Goal: Transaction & Acquisition: Purchase product/service

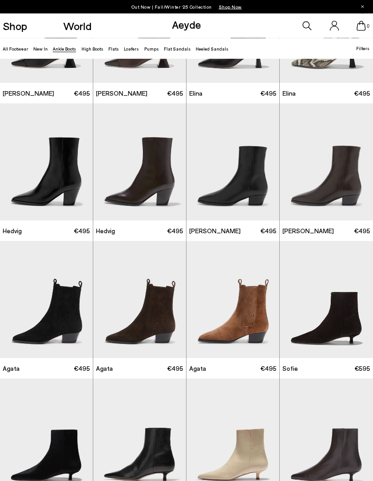
scroll to position [93, 0]
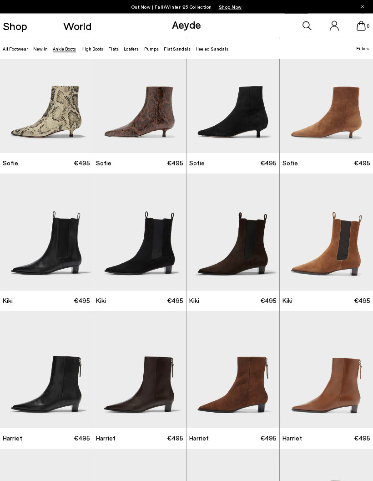
scroll to position [574, 0]
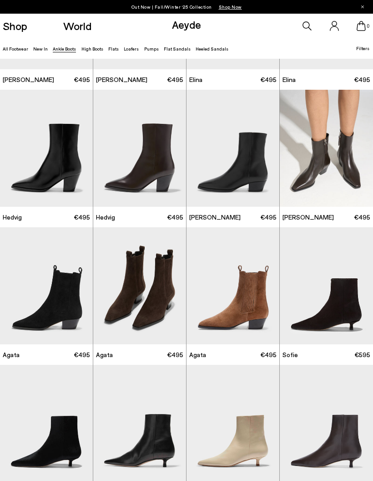
scroll to position [103, 0]
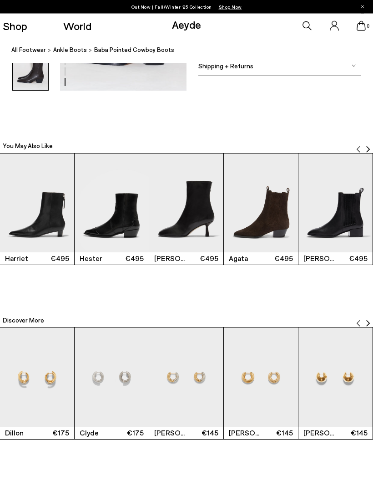
scroll to position [995, 0]
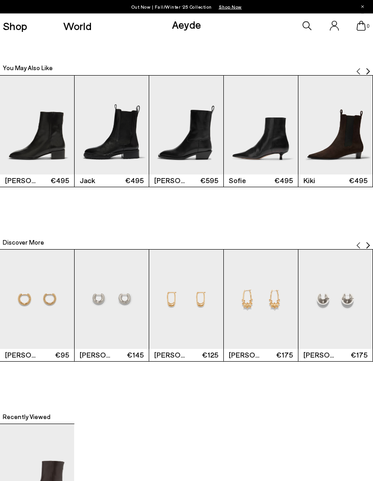
scroll to position [1070, 0]
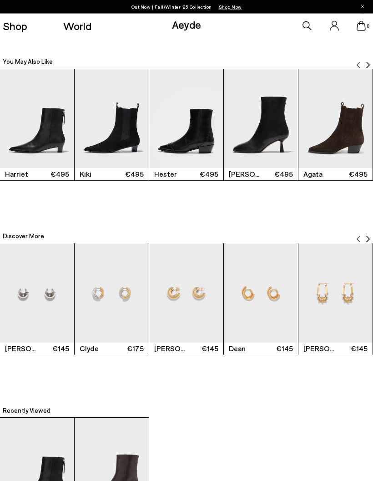
scroll to position [1076, 0]
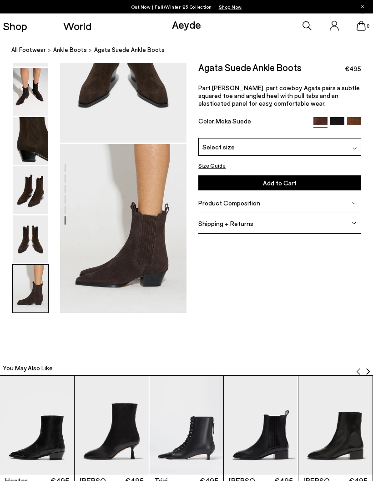
scroll to position [777, 0]
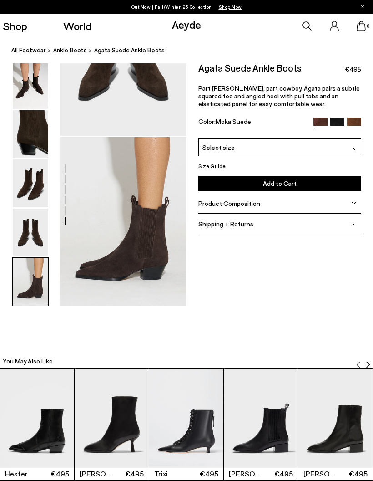
click at [334, 85] on p "Part [PERSON_NAME], part cowboy. Agata pairs a subtle squared toe and angled he…" at bounding box center [280, 95] width 163 height 23
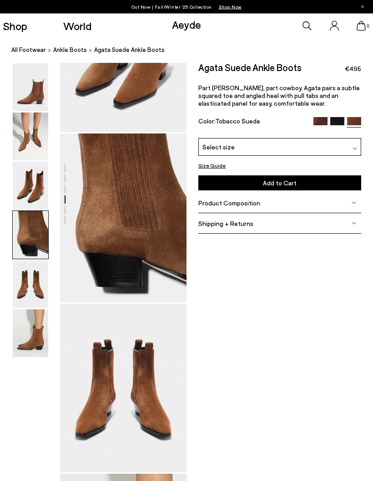
scroll to position [404, 0]
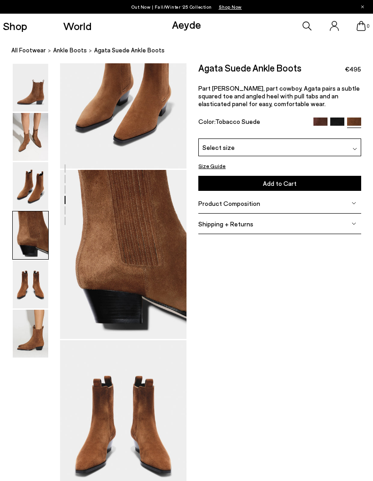
click at [316, 119] on img at bounding box center [321, 124] width 14 height 14
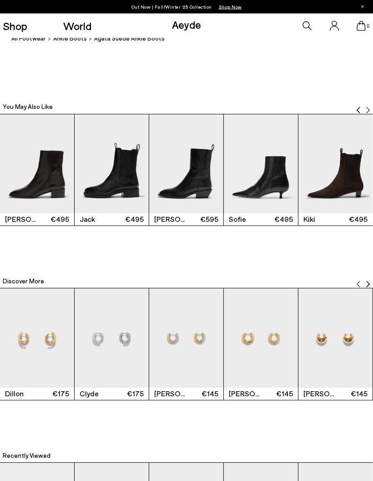
scroll to position [1031, 0]
